Goal: Check status

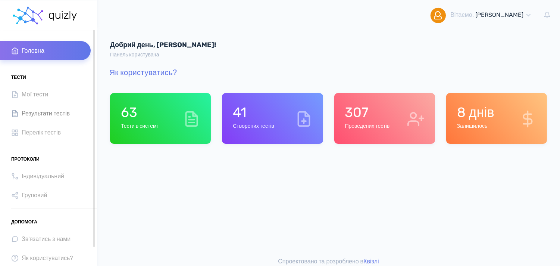
click at [66, 106] on link "Результати тестів" at bounding box center [45, 113] width 91 height 19
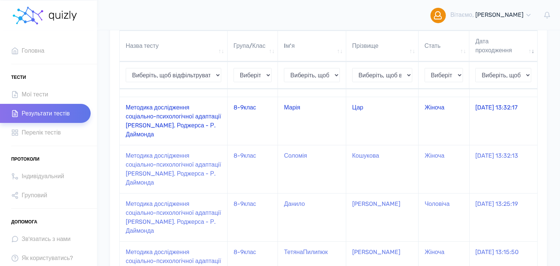
scroll to position [116, 0]
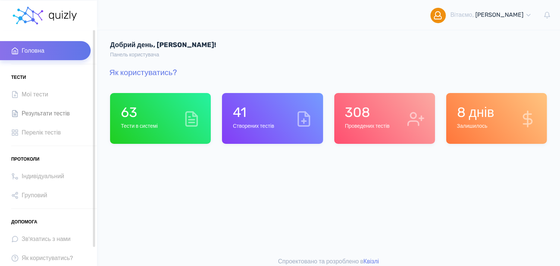
click at [62, 112] on span "Результати тестів" at bounding box center [46, 113] width 48 height 10
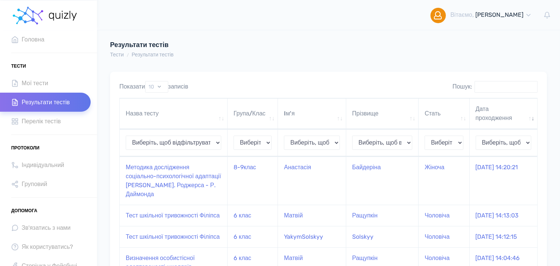
scroll to position [20, 0]
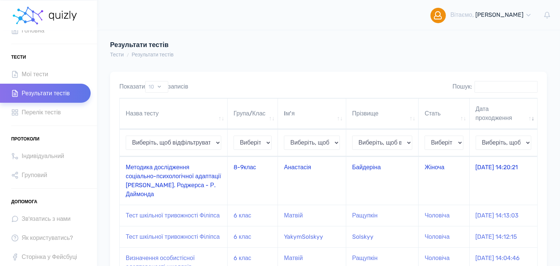
click at [159, 171] on td "Методика дослідження соціально-психологічної адаптації К. Роджерса - Р. Даймонда" at bounding box center [174, 180] width 108 height 48
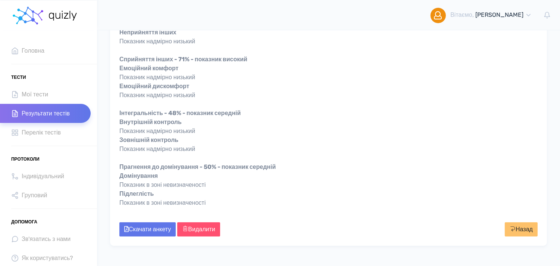
scroll to position [293, 0]
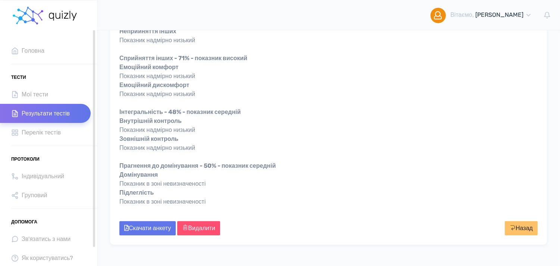
click at [60, 118] on span "Результати тестів" at bounding box center [46, 113] width 48 height 10
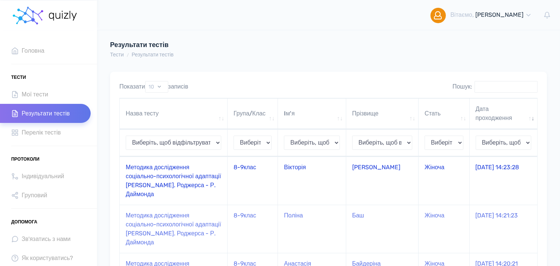
click at [162, 169] on td "Методика дослідження соціально-психологічної адаптації [PERSON_NAME]. Роджерса …" at bounding box center [174, 180] width 108 height 48
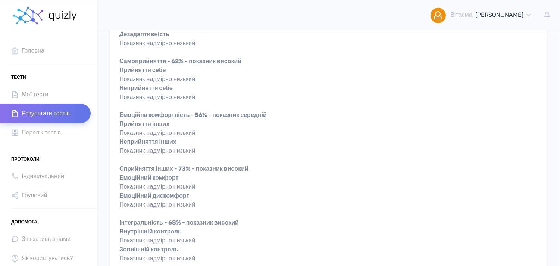
scroll to position [182, 0]
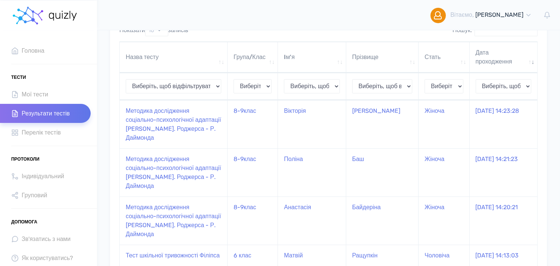
scroll to position [66, 0]
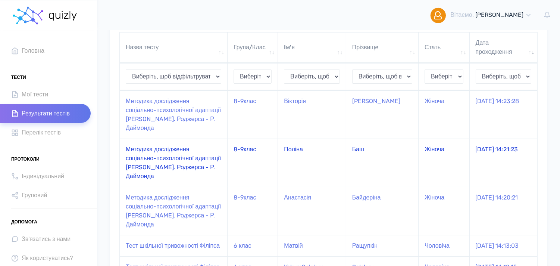
click at [151, 156] on td "Методика дослідження соціально-психологічної адаптації [PERSON_NAME]. Роджерса …" at bounding box center [174, 162] width 108 height 48
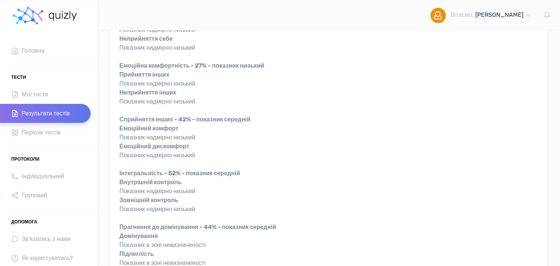
scroll to position [215, 0]
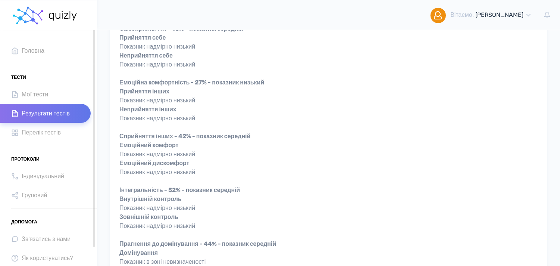
click at [26, 110] on span "Результати тестів" at bounding box center [46, 113] width 48 height 10
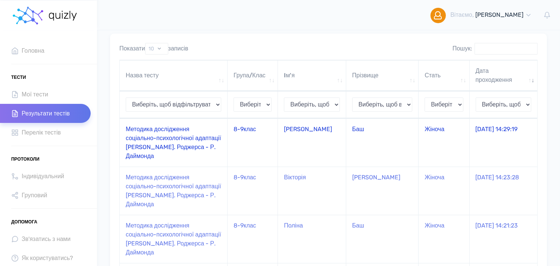
scroll to position [50, 0]
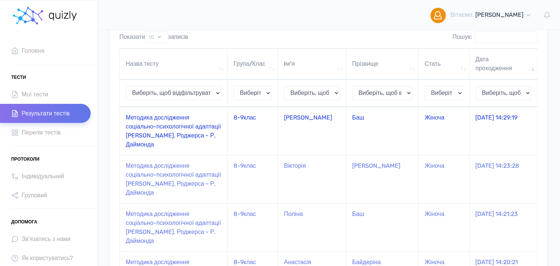
click at [155, 138] on td "Методика дослідження соціально-психологічної адаптації [PERSON_NAME]. Роджерса …" at bounding box center [174, 131] width 108 height 48
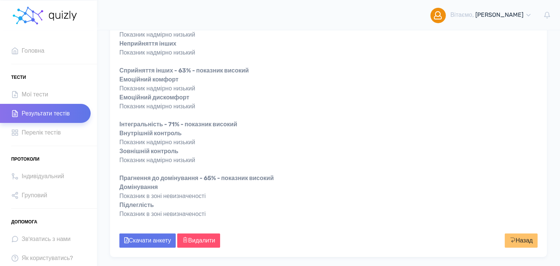
scroll to position [283, 0]
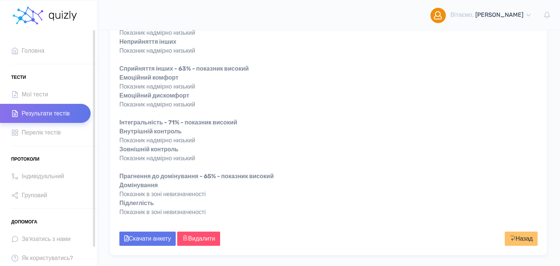
click at [31, 106] on link "Результати тестів" at bounding box center [45, 113] width 91 height 19
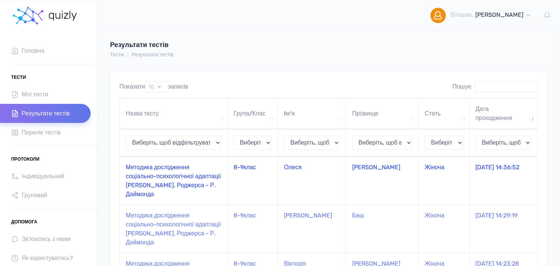
click at [153, 165] on td "Методика дослідження соціально-психологічної адаптації [PERSON_NAME]. Роджерса …" at bounding box center [174, 180] width 108 height 48
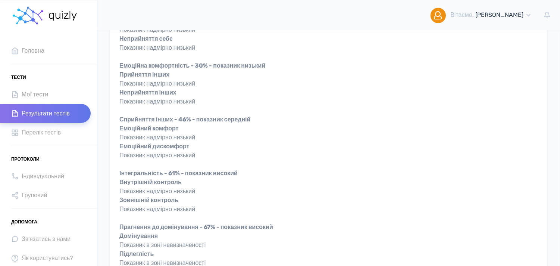
scroll to position [248, 0]
